Goal: Find specific fact: Find specific fact

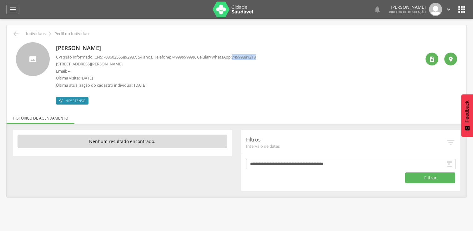
drag, startPoint x: 243, startPoint y: 57, endPoint x: 271, endPoint y: 57, distance: 27.8
click at [271, 57] on div "[PERSON_NAME] CPF: Não informado , CNS: [PHONE_NUMBER] , 54 anos, Telefone: [PH…" at bounding box center [238, 73] width 365 height 62
copy span "74999881218"
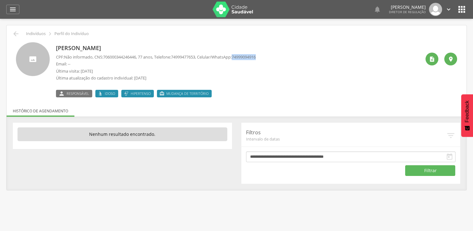
drag, startPoint x: 242, startPoint y: 57, endPoint x: 272, endPoint y: 55, distance: 30.4
click at [272, 55] on div "Analice Pereira Rios CPF: Não informado , CNS: 706000344246446 , 77 anos, Telef…" at bounding box center [238, 69] width 365 height 55
copy span "74999094916"
